Goal: Task Accomplishment & Management: Manage account settings

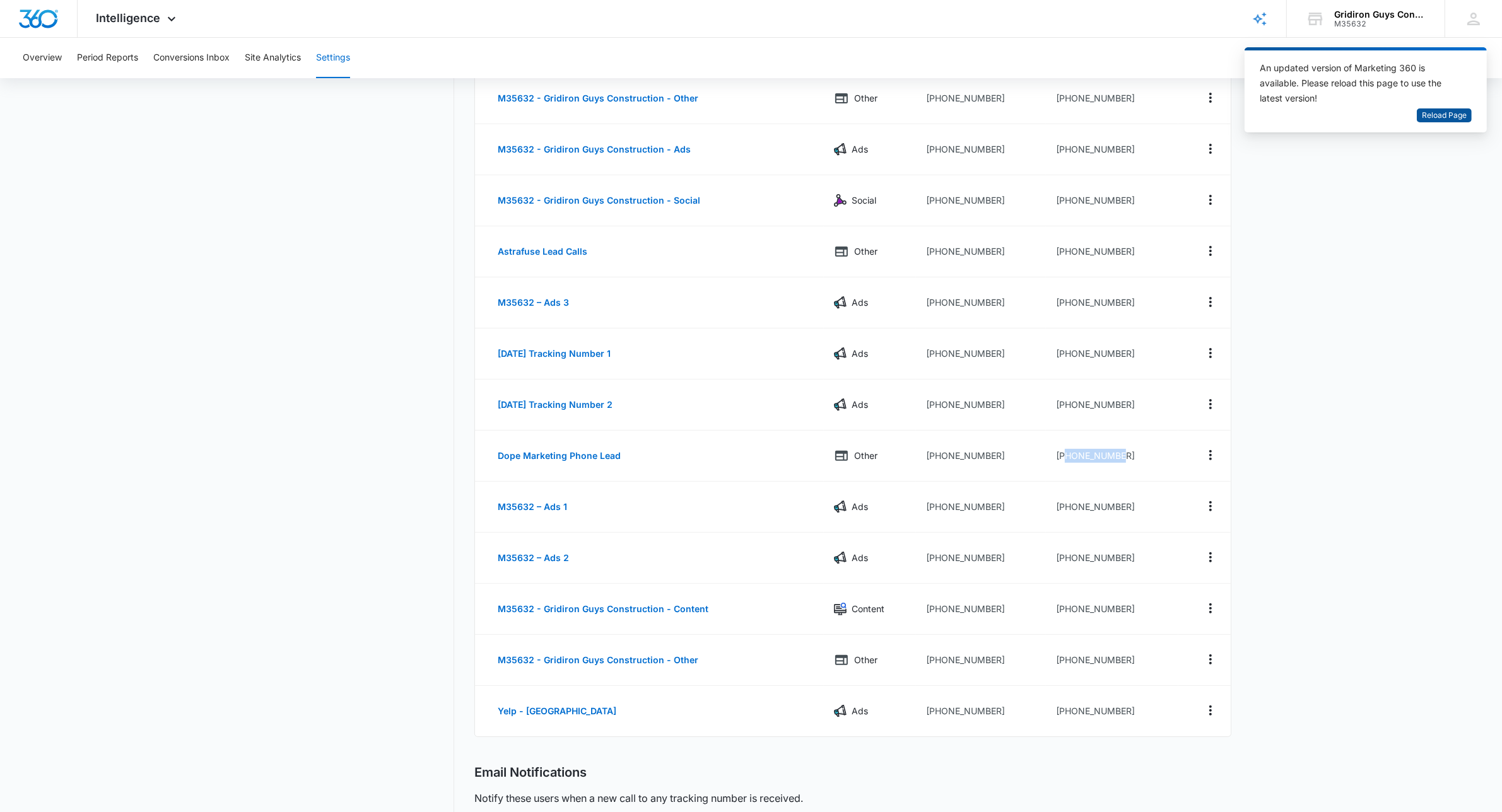
click at [1439, 115] on span "Reload Page" at bounding box center [1444, 116] width 45 height 12
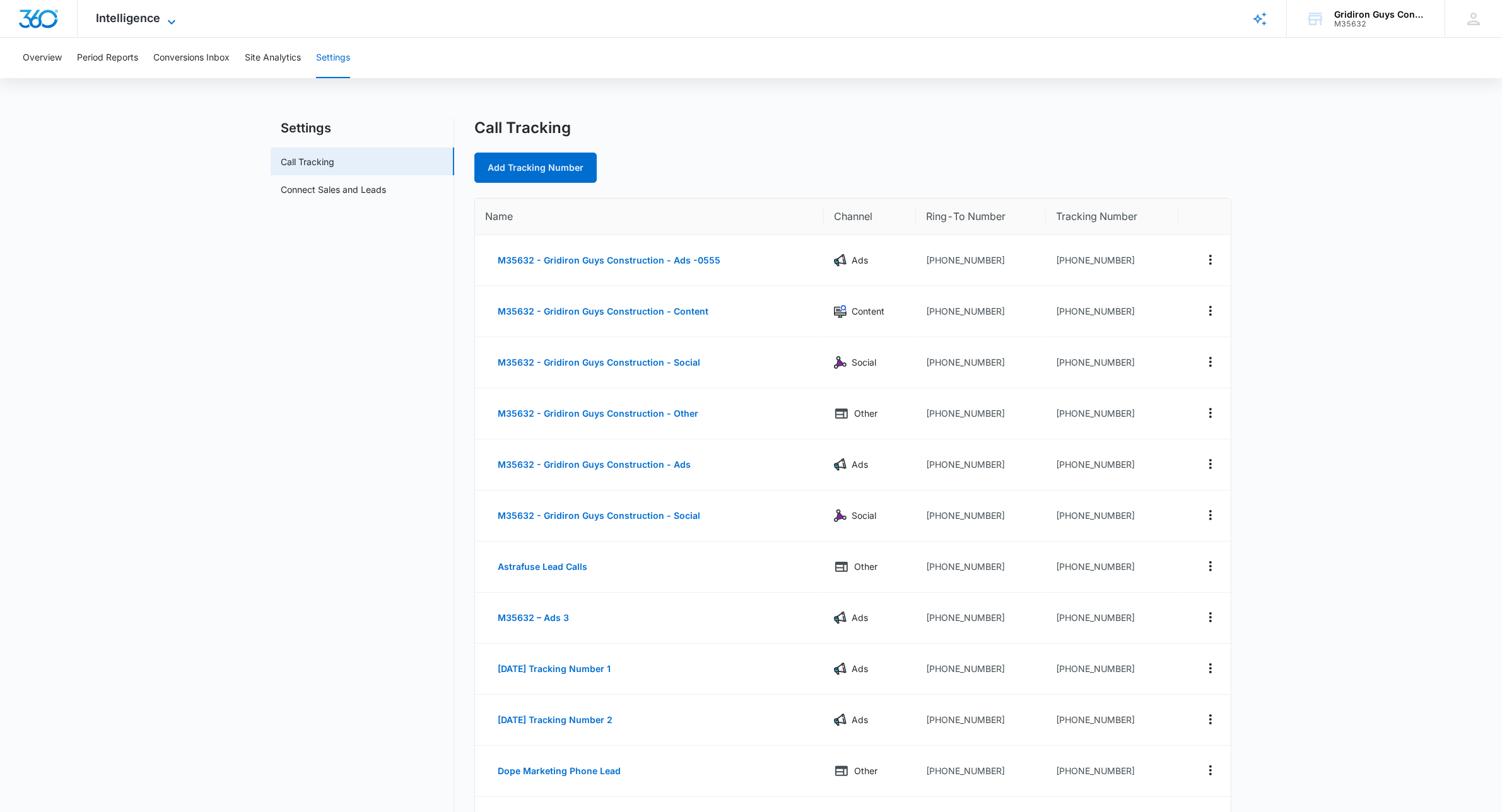
click at [152, 21] on span "Intelligence" at bounding box center [128, 17] width 64 height 13
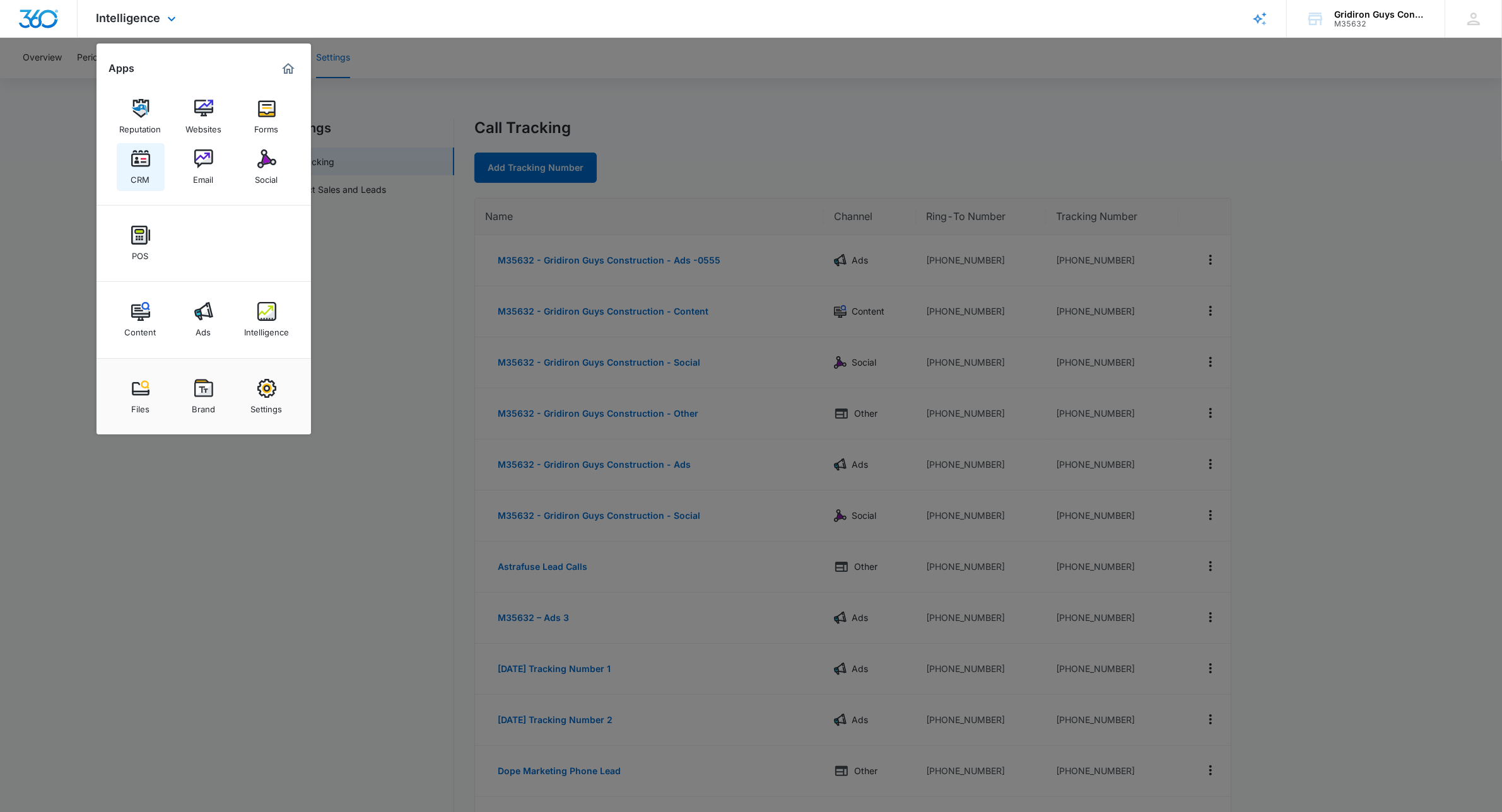
click at [146, 159] on img at bounding box center [141, 159] width 19 height 19
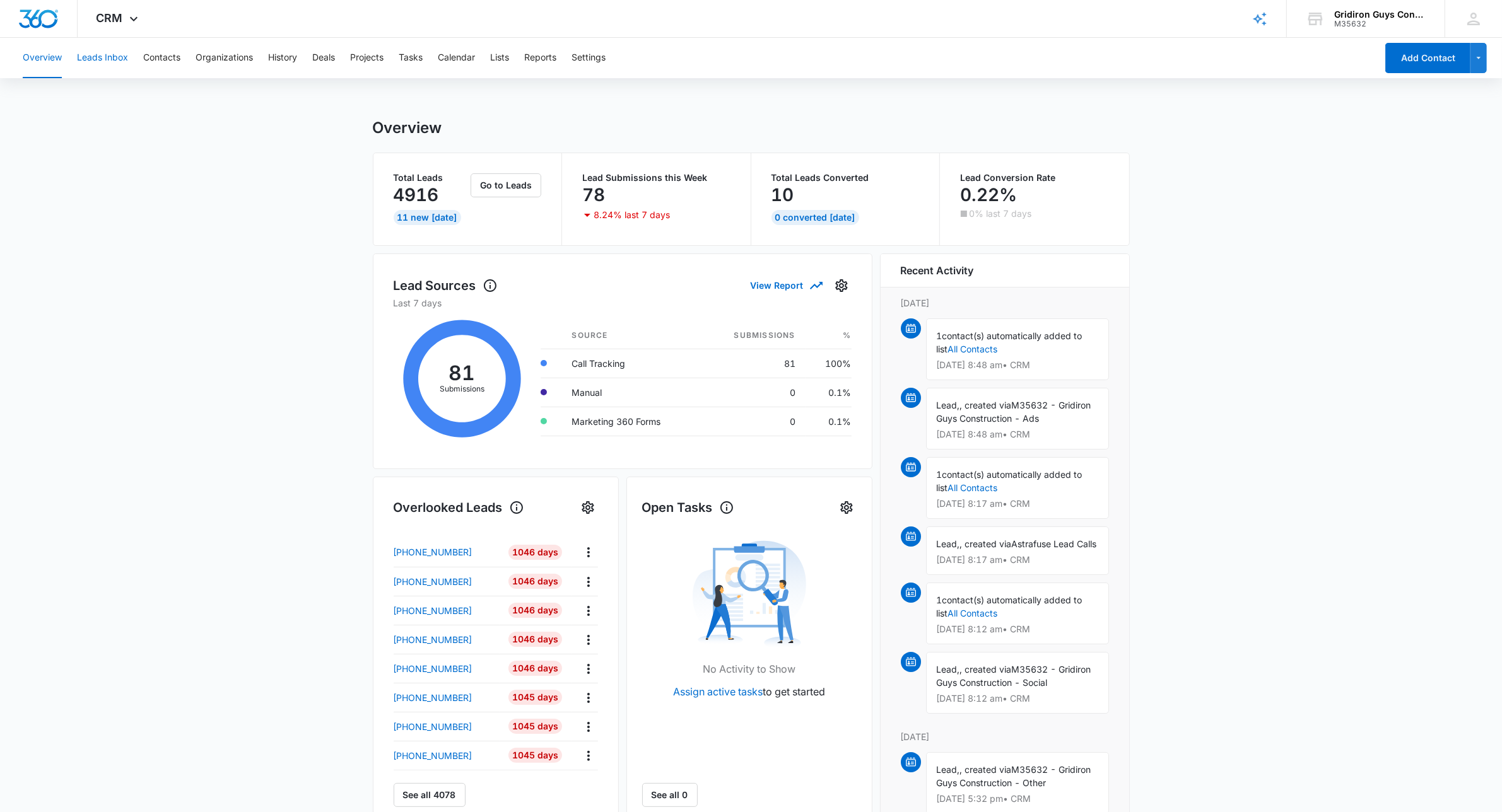
click at [116, 57] on button "Leads Inbox" at bounding box center [102, 58] width 51 height 40
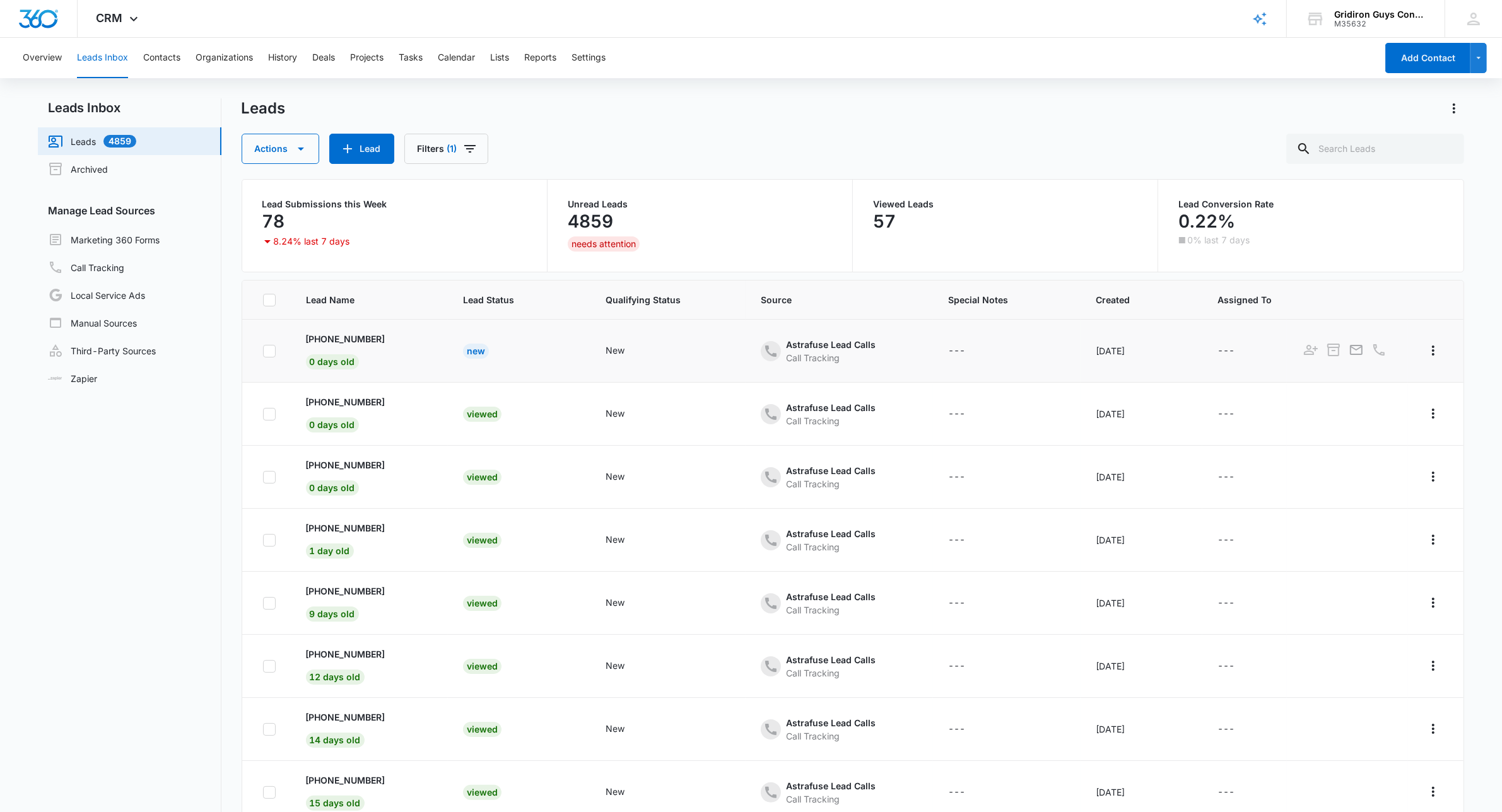
click at [481, 351] on div "New" at bounding box center [476, 351] width 26 height 15
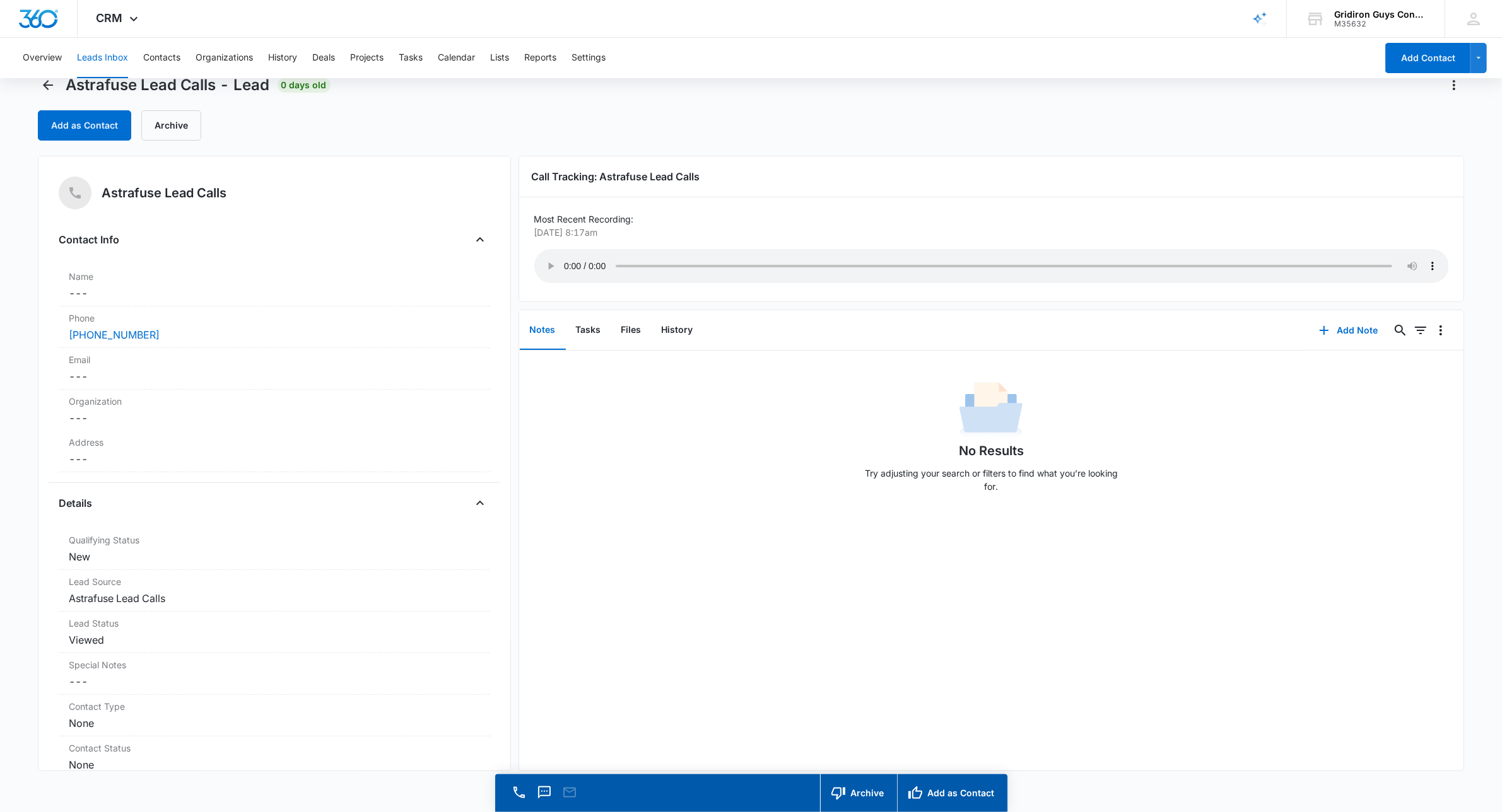
scroll to position [36, 0]
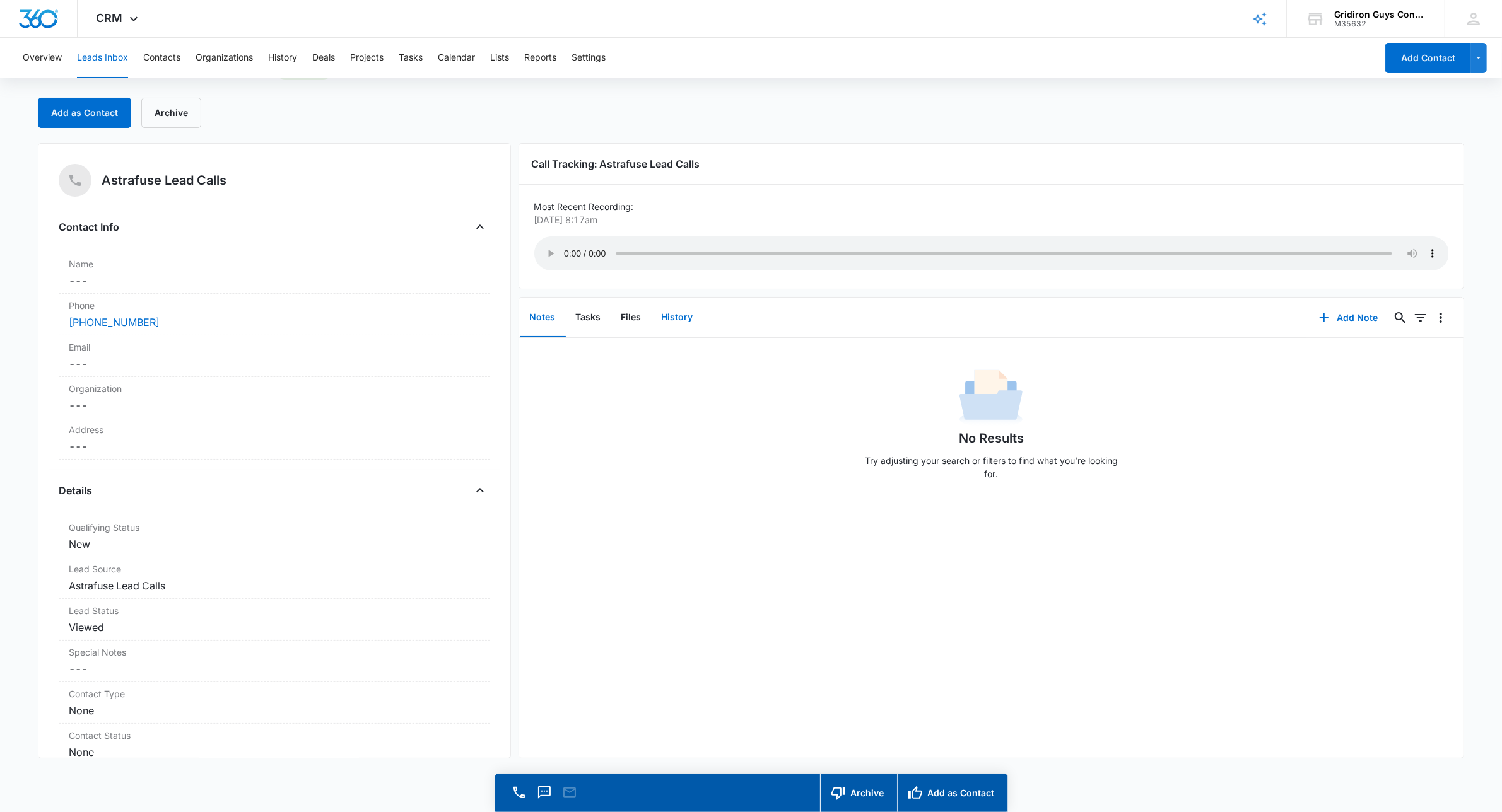
click at [683, 319] on button "History" at bounding box center [677, 317] width 51 height 39
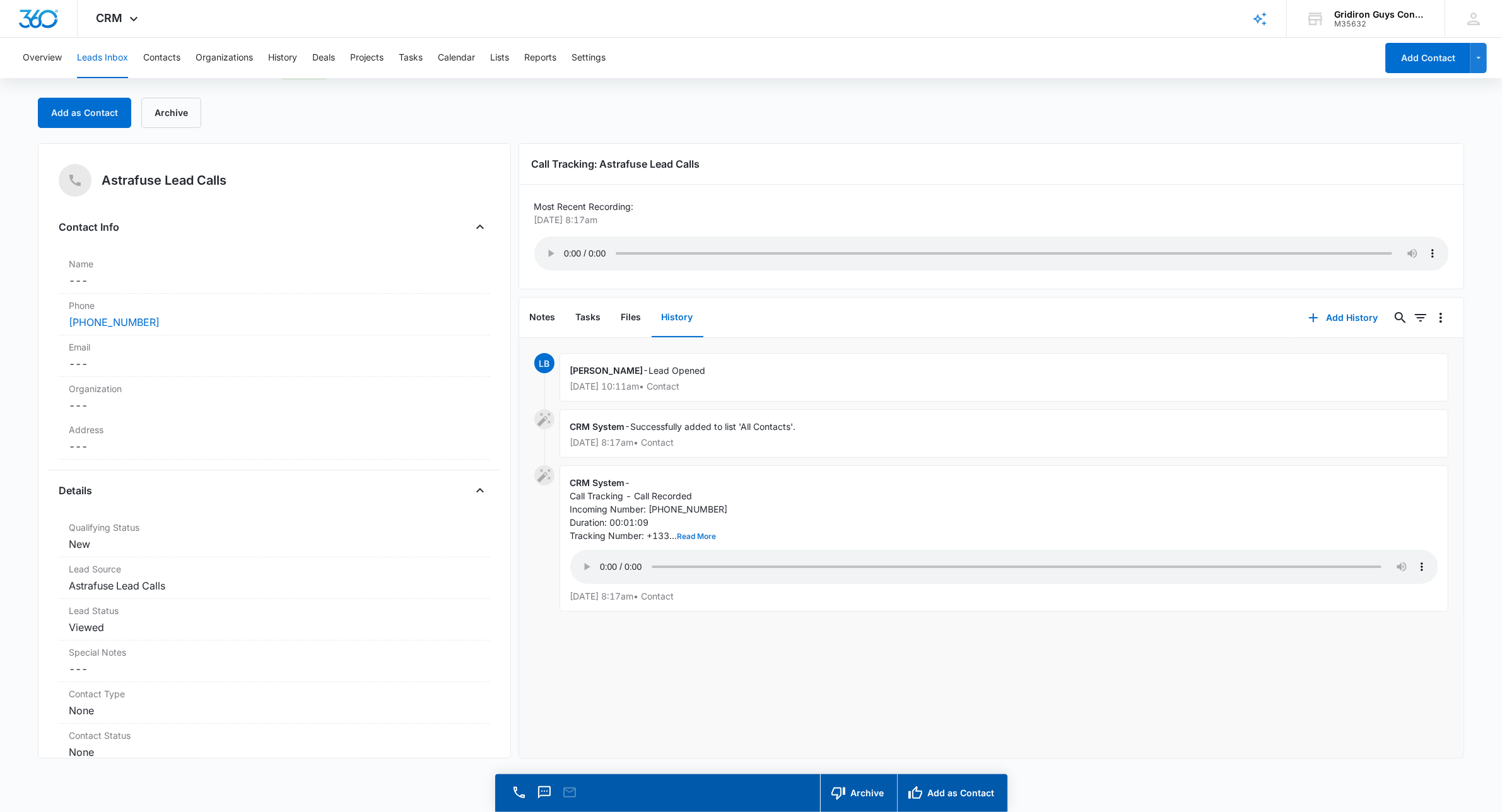
click at [699, 540] on button "Read More" at bounding box center [697, 537] width 39 height 8
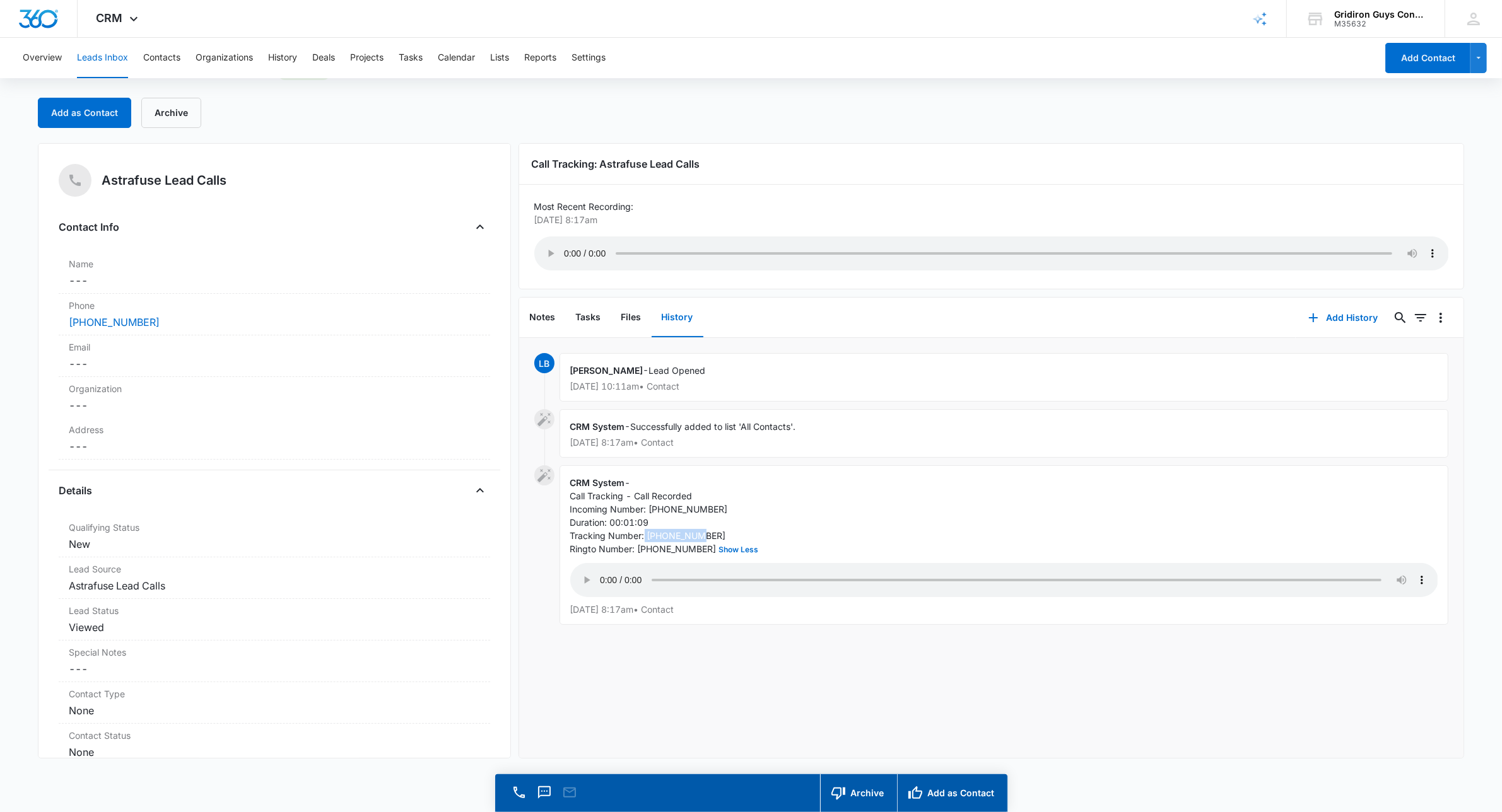
drag, startPoint x: 717, startPoint y: 536, endPoint x: 652, endPoint y: 535, distance: 65.0
click at [652, 535] on div "Call Tracking - Call Recorded Incoming Number: +13307013176 Duration: 00:01:09 …" at bounding box center [1004, 522] width 868 height 66
copy span "13302677737"
click at [124, 17] on div "CRM Apps Reputation Websites Forms CRM Email Social POS Content Ads Intelligenc…" at bounding box center [119, 18] width 82 height 37
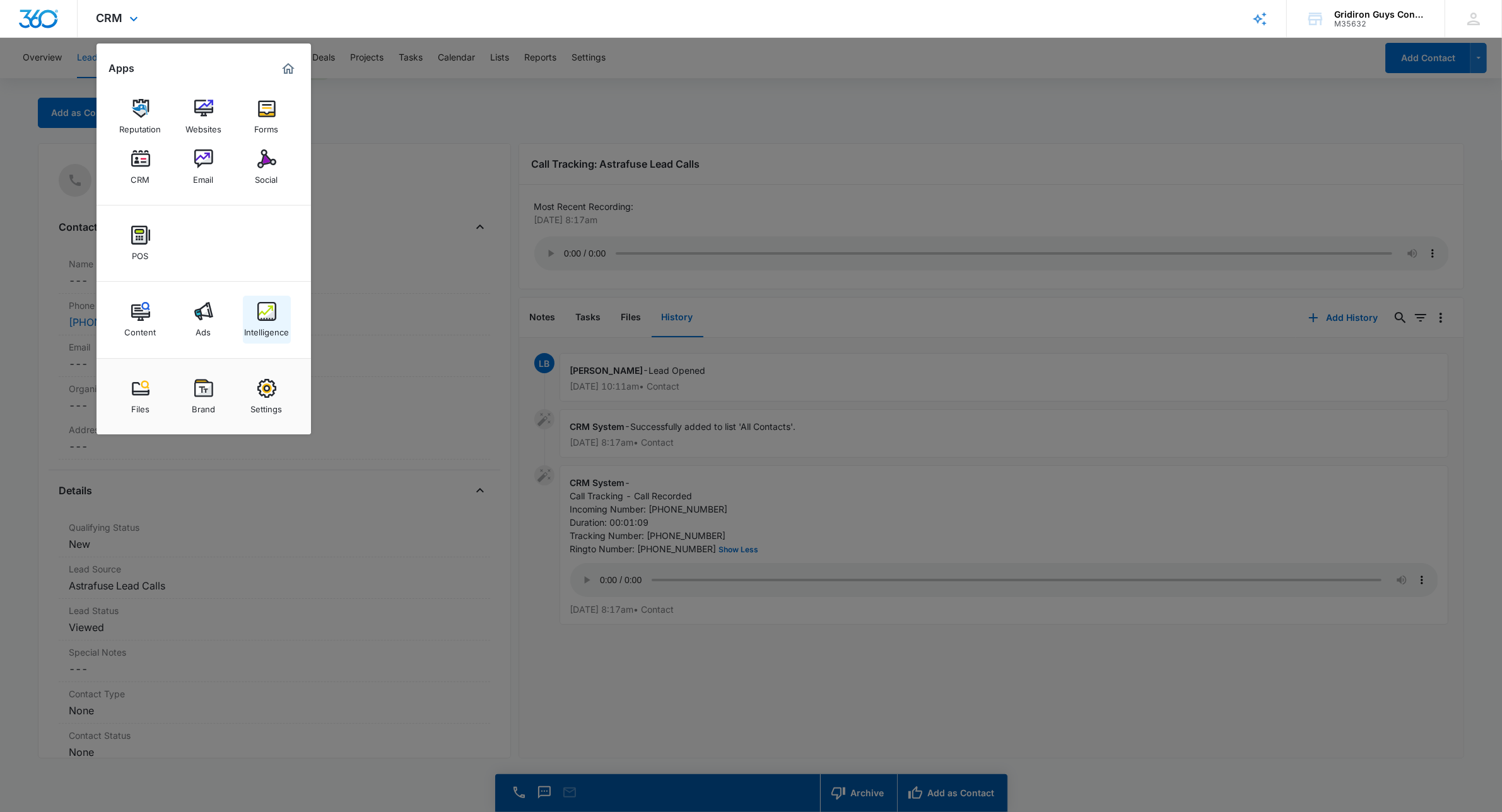
click at [265, 316] on img at bounding box center [267, 312] width 19 height 19
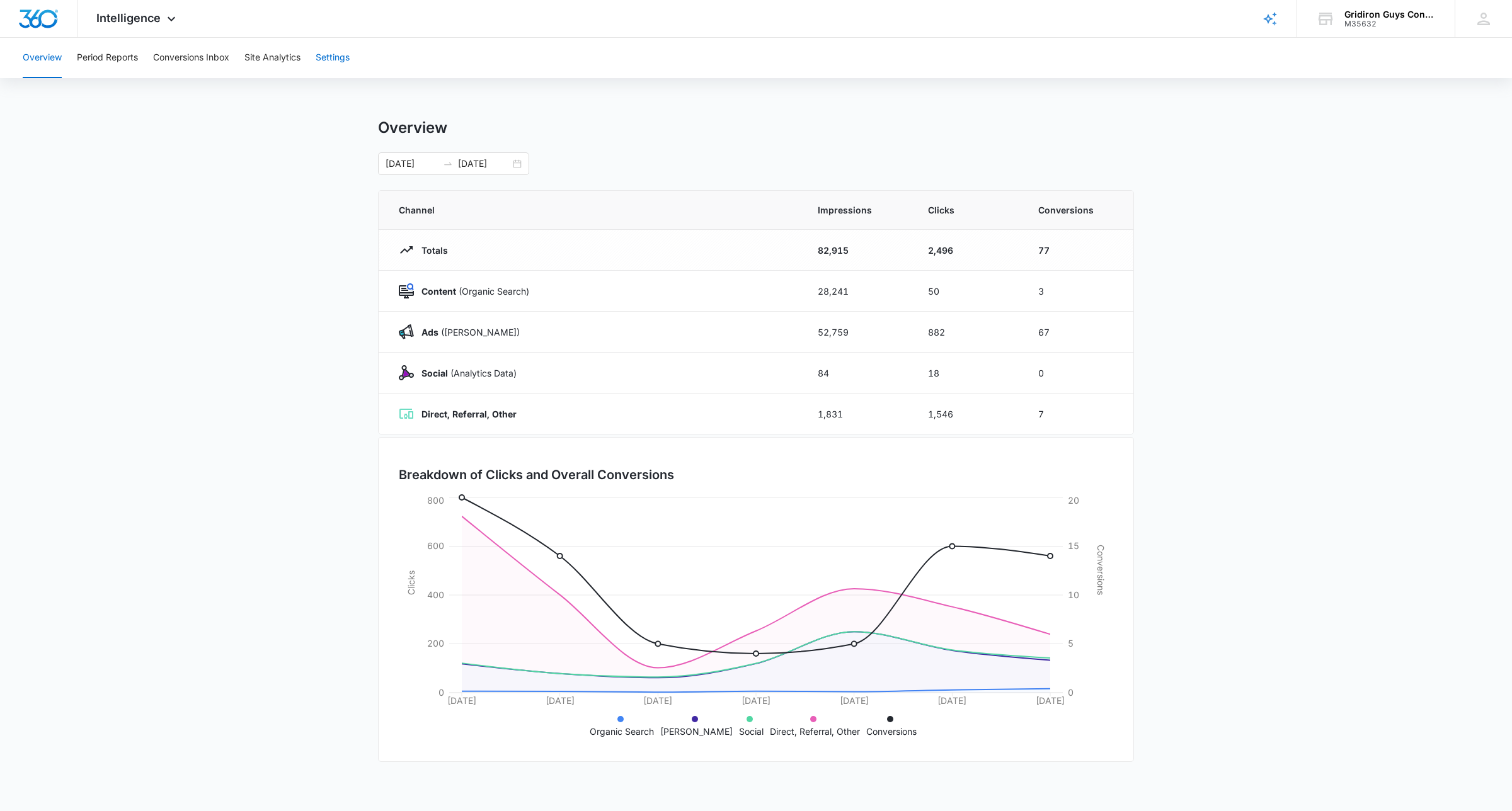
click at [331, 60] on button "Settings" at bounding box center [332, 58] width 34 height 40
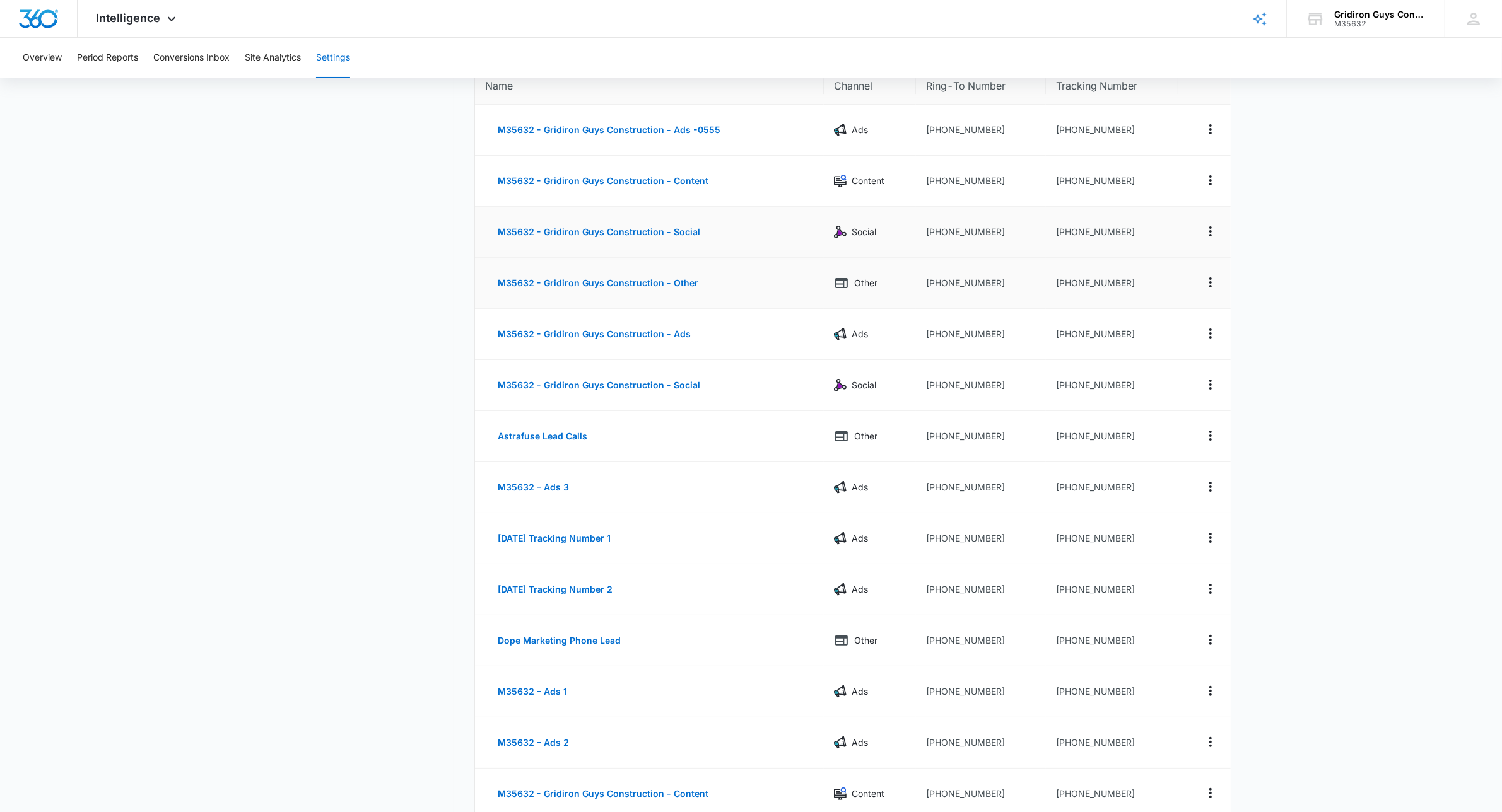
scroll to position [157, 0]
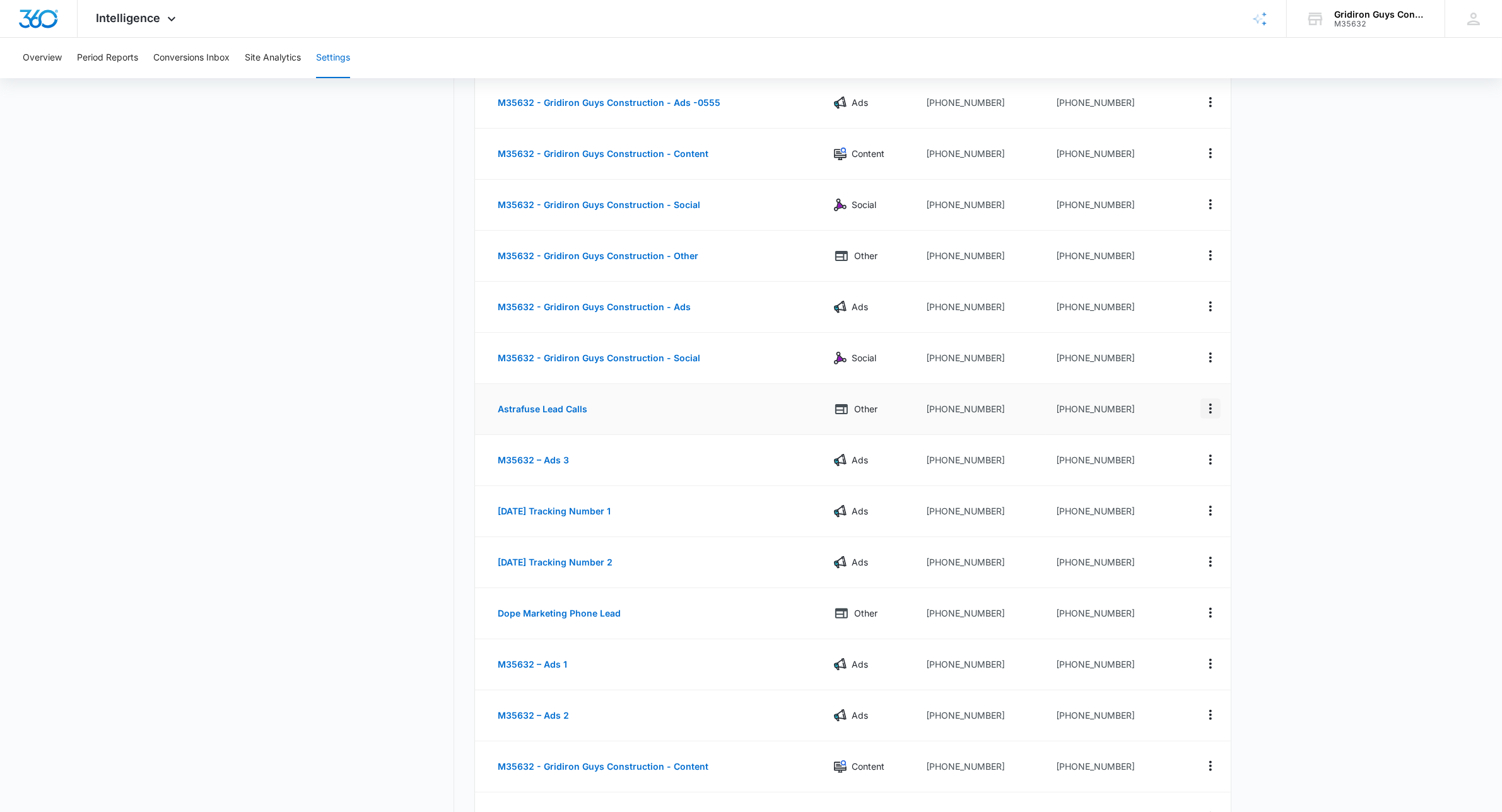
click at [1208, 408] on icon "Actions" at bounding box center [1210, 408] width 15 height 15
click at [1299, 395] on main "Settings Call Tracking Connect Sales and Leads Call Tracking Add Tracking Numbe…" at bounding box center [751, 613] width 1502 height 1303
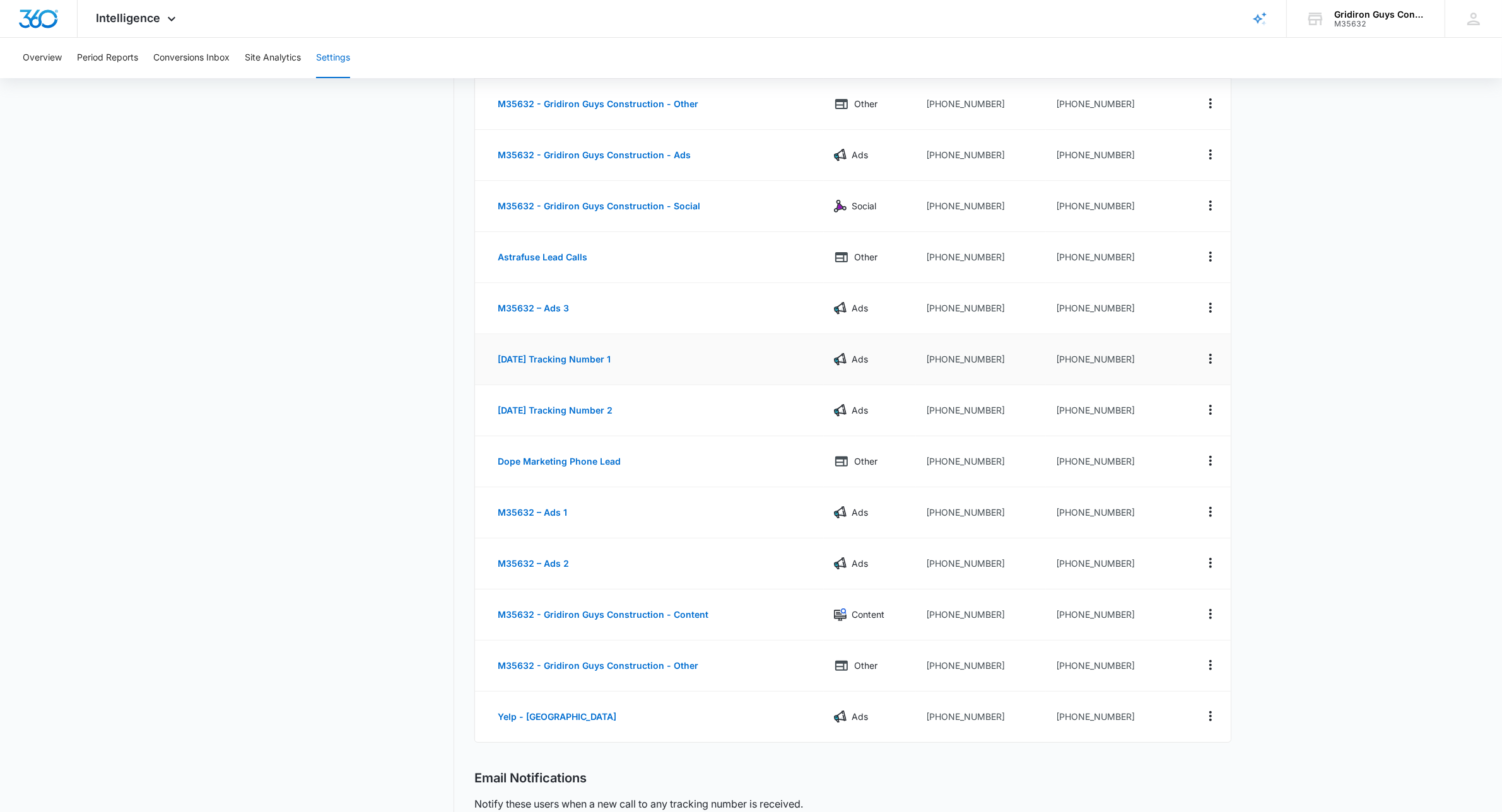
scroll to position [315, 0]
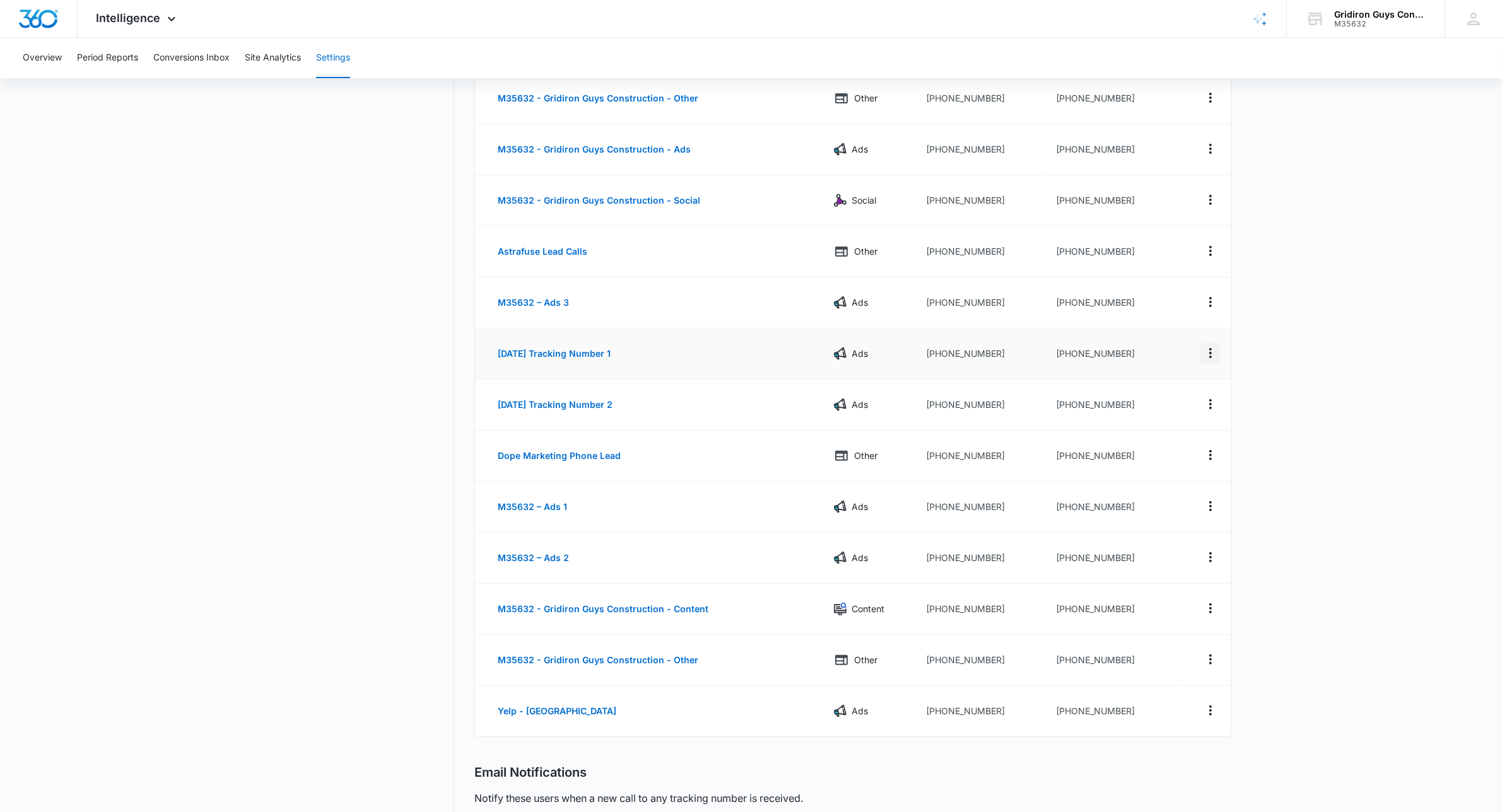
click at [1211, 355] on icon "Actions" at bounding box center [1210, 353] width 15 height 15
click at [1132, 337] on button "Edit" at bounding box center [1158, 343] width 72 height 19
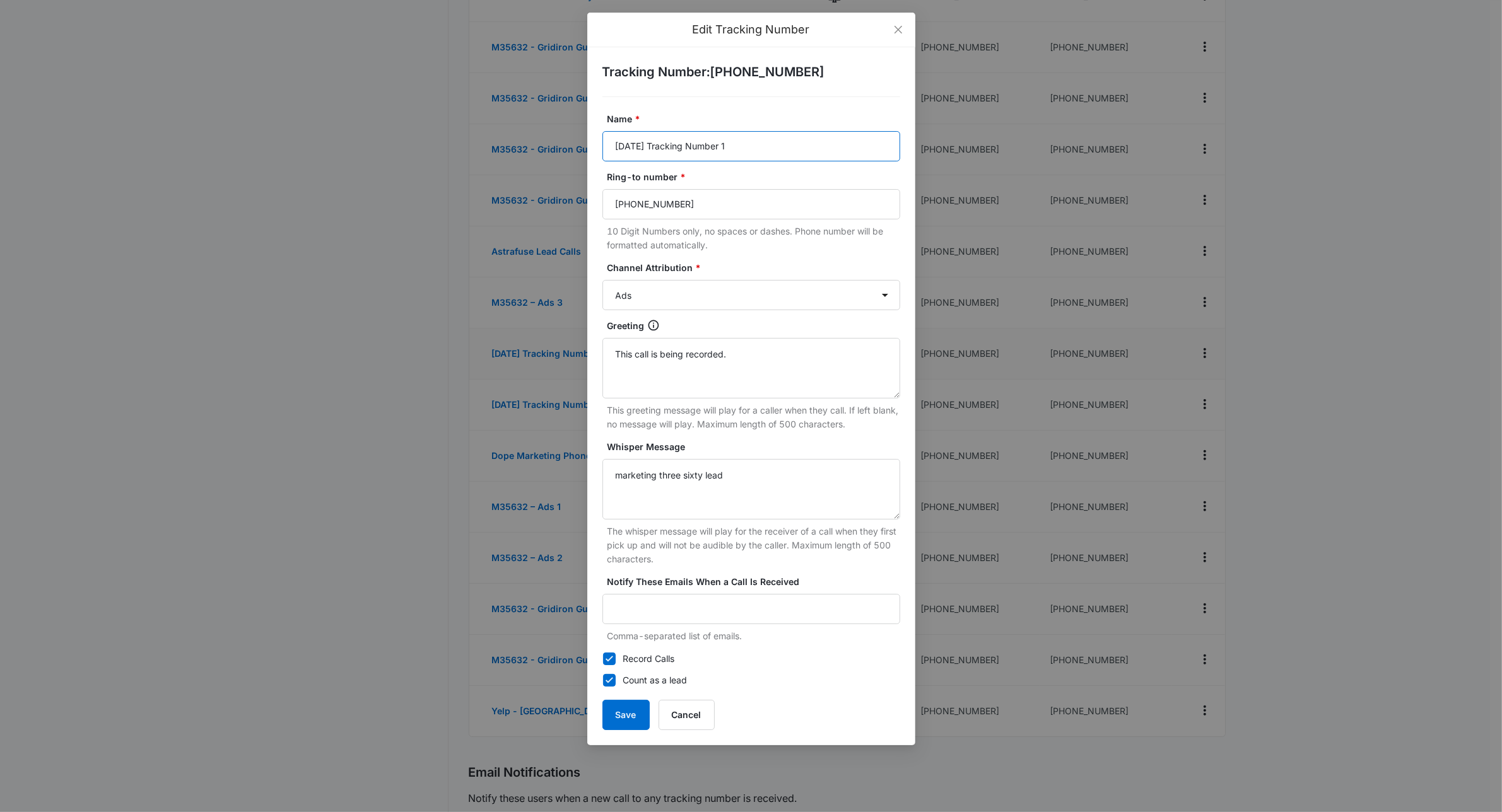
drag, startPoint x: 757, startPoint y: 144, endPoint x: 557, endPoint y: 150, distance: 200.1
click at [557, 150] on div "Edit Tracking Number Tracking Number : +13303336741 Name * Sept 2025 Tracking N…" at bounding box center [751, 406] width 1502 height 812
type input "Astrafuse Lead Call"
click at [736, 300] on select "Ads Local Service Ads Content Social Other" at bounding box center [751, 295] width 298 height 30
select select "OTHER"
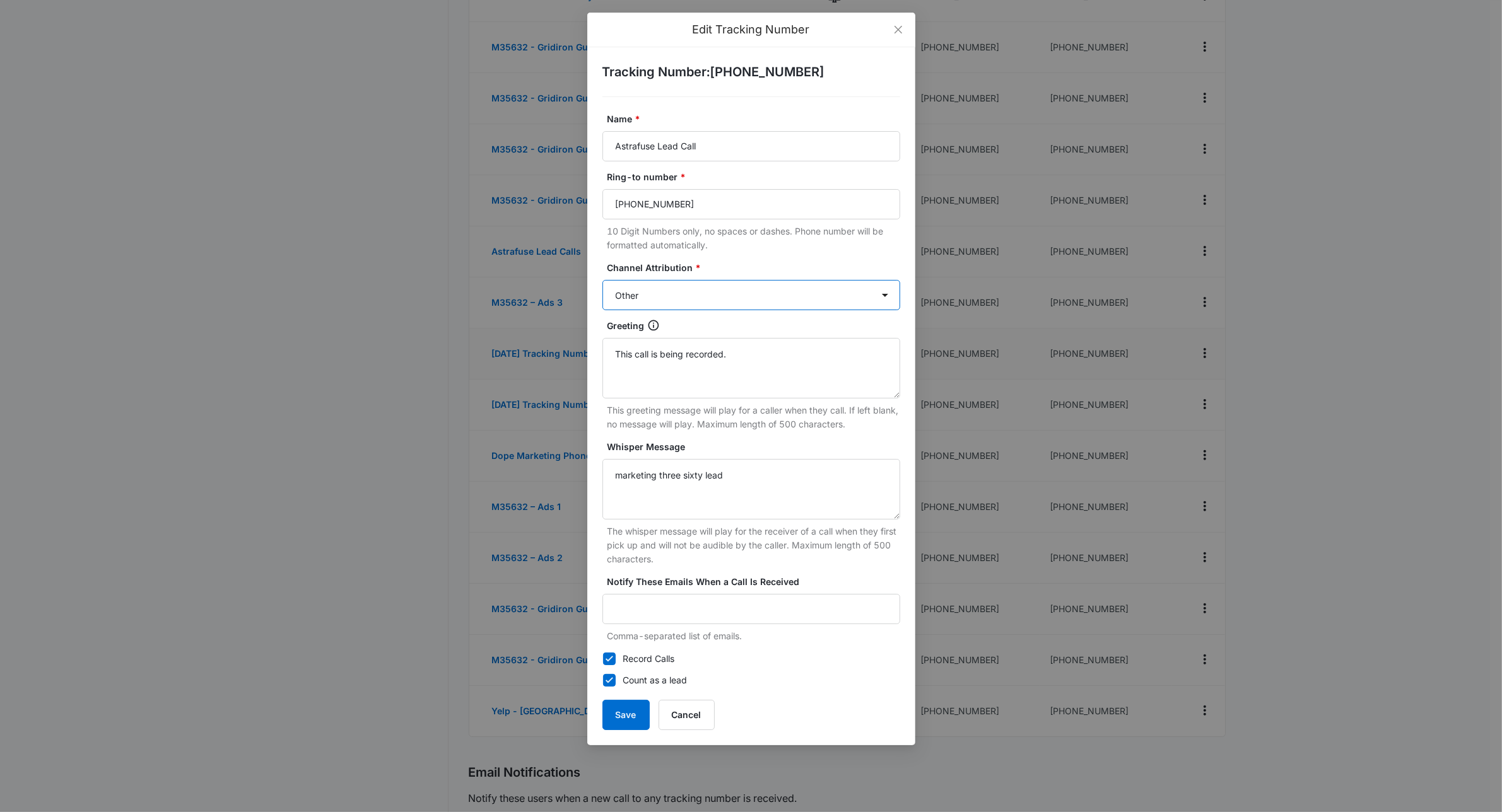
click at [603, 280] on select "Ads Local Service Ads Content Social Other" at bounding box center [751, 295] width 298 height 30
drag, startPoint x: 764, startPoint y: 356, endPoint x: 574, endPoint y: 353, distance: 190.0
click at [574, 353] on div "Edit Tracking Number Tracking Number : +13303336741 Name * Astrafuse Lead Call …" at bounding box center [751, 406] width 1502 height 812
drag, startPoint x: 763, startPoint y: 473, endPoint x: 576, endPoint y: 464, distance: 187.2
click at [576, 464] on div "Edit Tracking Number Tracking Number : +13303336741 Name * Astrafuse Lead Call …" at bounding box center [751, 406] width 1502 height 812
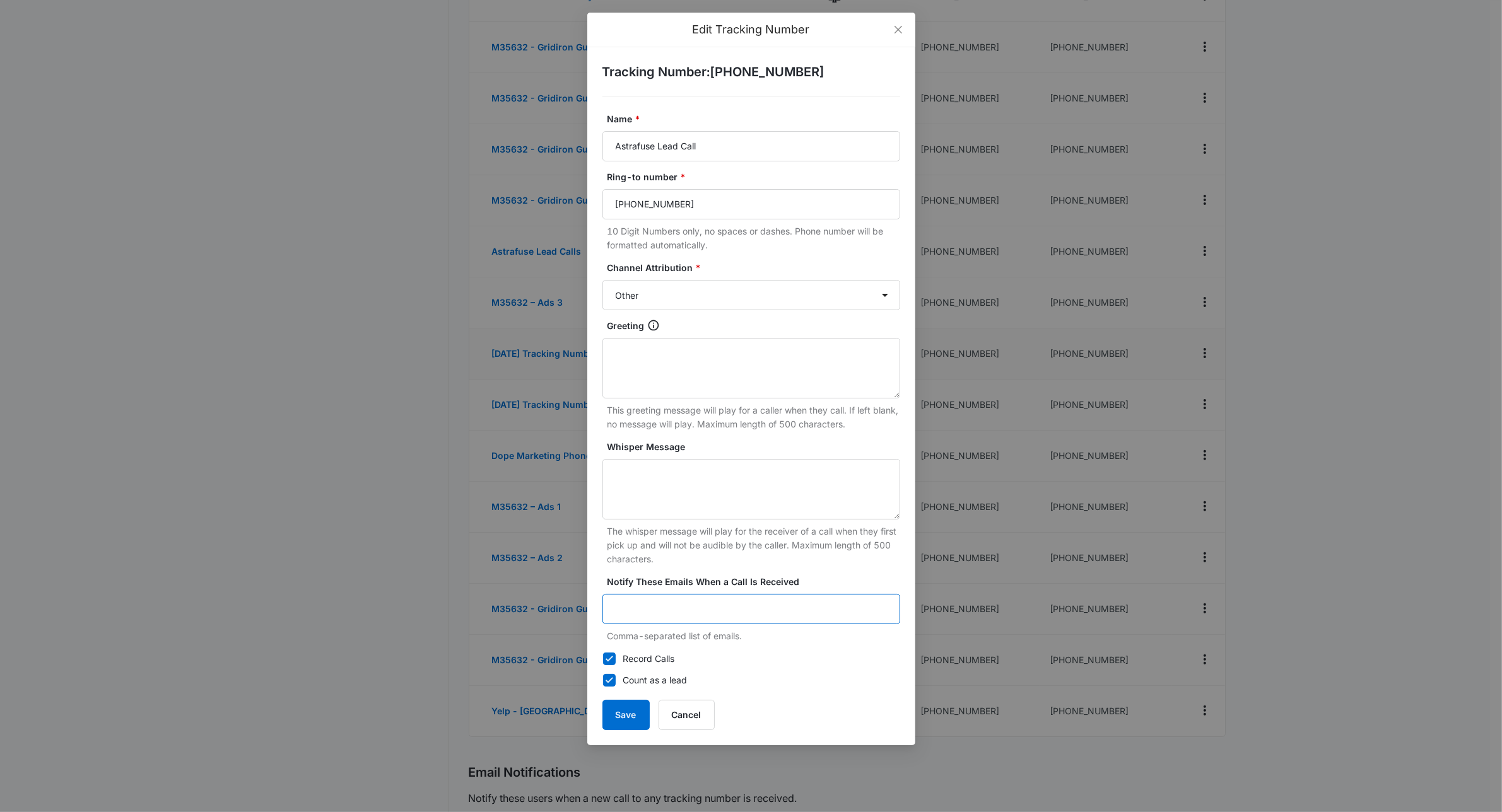
click at [664, 606] on input "Notify These Emails When a Call Is Received" at bounding box center [751, 609] width 298 height 30
type input "[PERSON_NAME][EMAIL_ADDRESS][DOMAIN_NAME]"
click at [631, 714] on button "Save" at bounding box center [626, 715] width 48 height 30
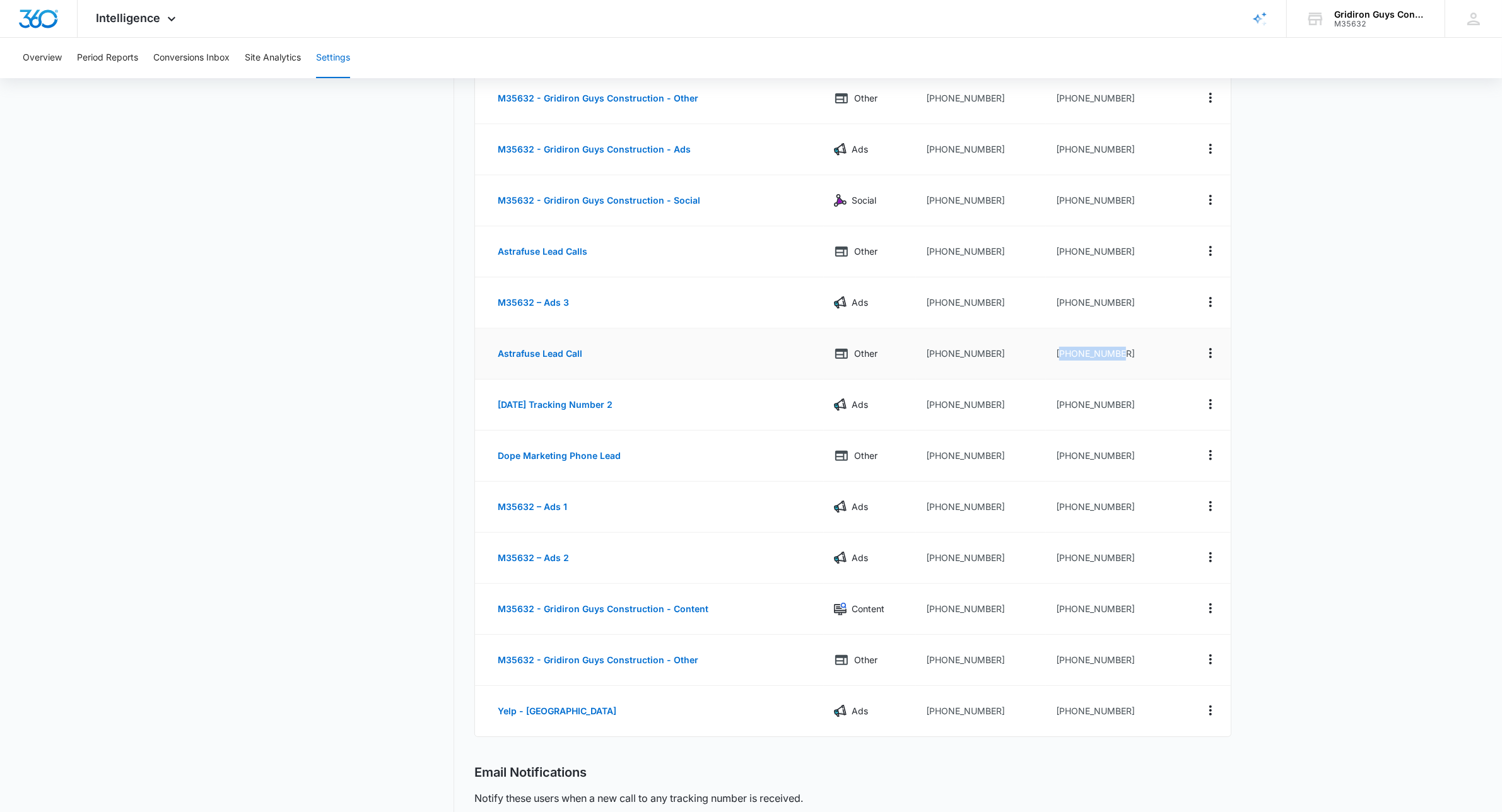
drag, startPoint x: 1127, startPoint y: 354, endPoint x: 1061, endPoint y: 360, distance: 66.3
click at [1061, 360] on td "[PHONE_NUMBER]" at bounding box center [1112, 354] width 132 height 51
copy td "13303336741"
